Goal: Information Seeking & Learning: Understand process/instructions

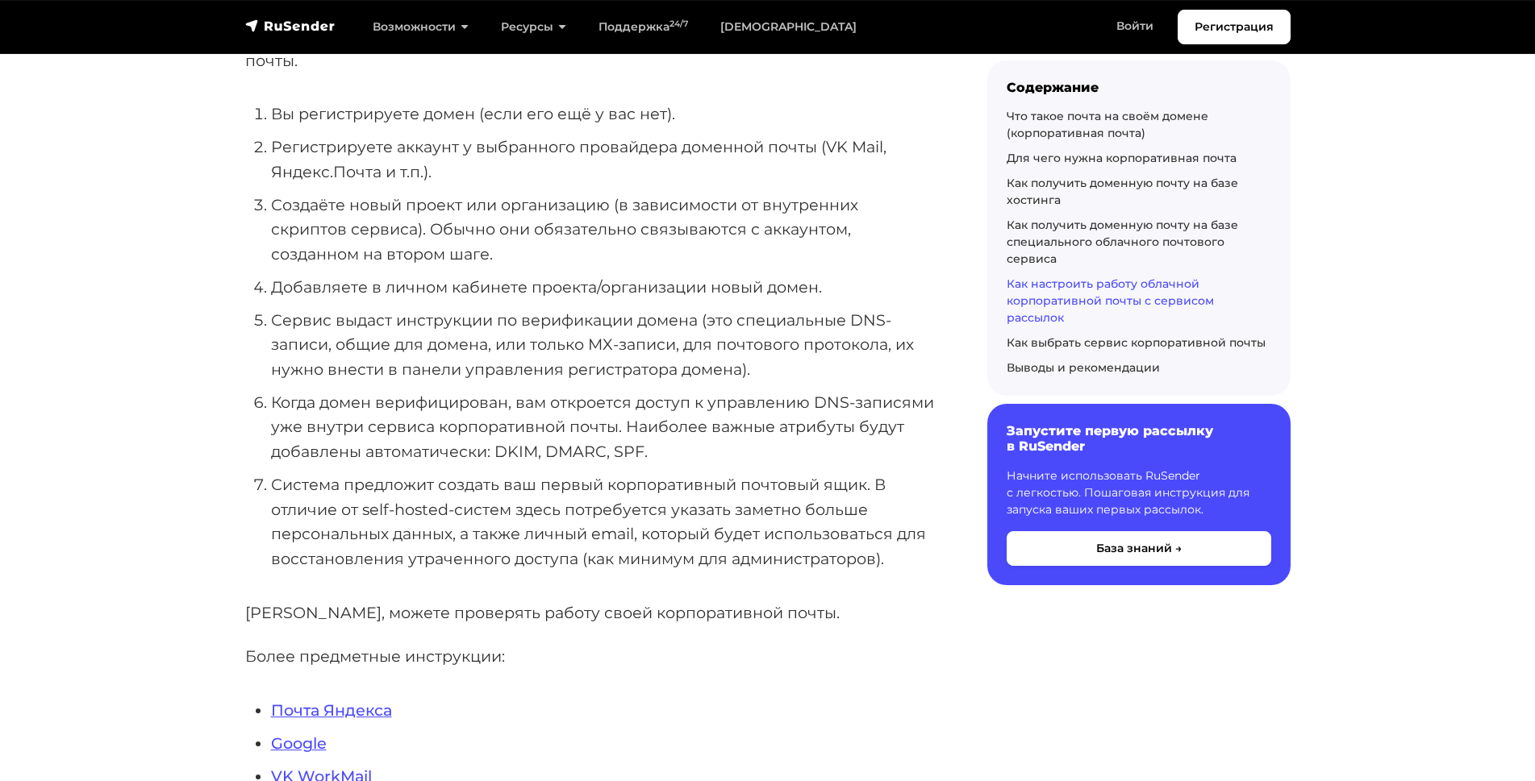
scroll to position [14461, 0]
click at [294, 764] on link "VK WorkMail" at bounding box center [321, 773] width 101 height 19
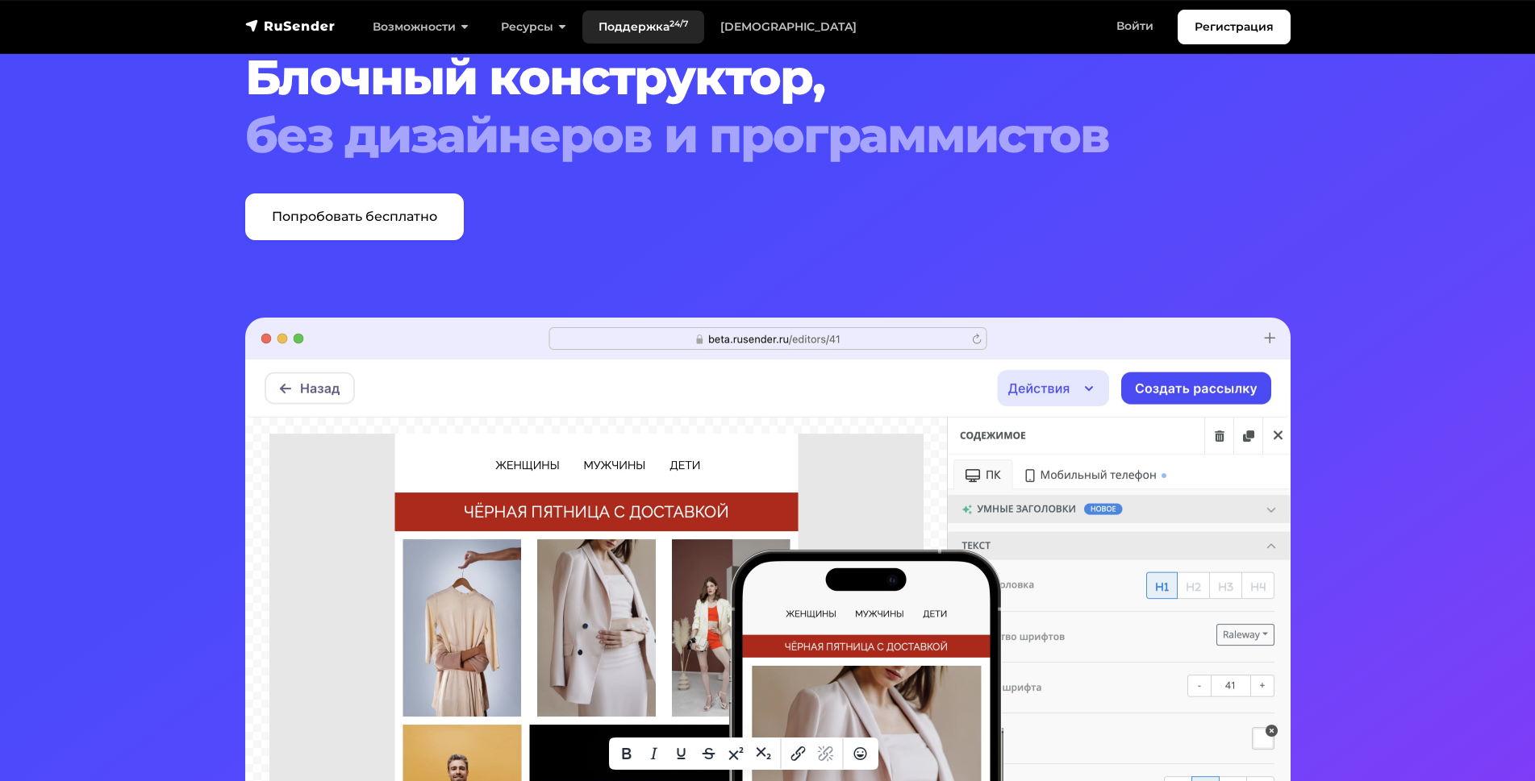
scroll to position [65, 0]
